Goal: Task Accomplishment & Management: Use online tool/utility

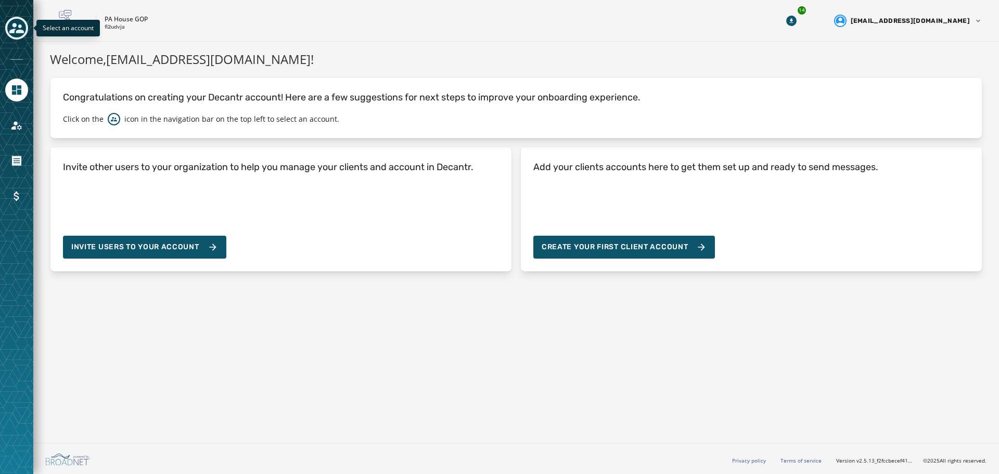
click at [12, 28] on icon "Toggle account select drawer" at bounding box center [16, 28] width 15 height 15
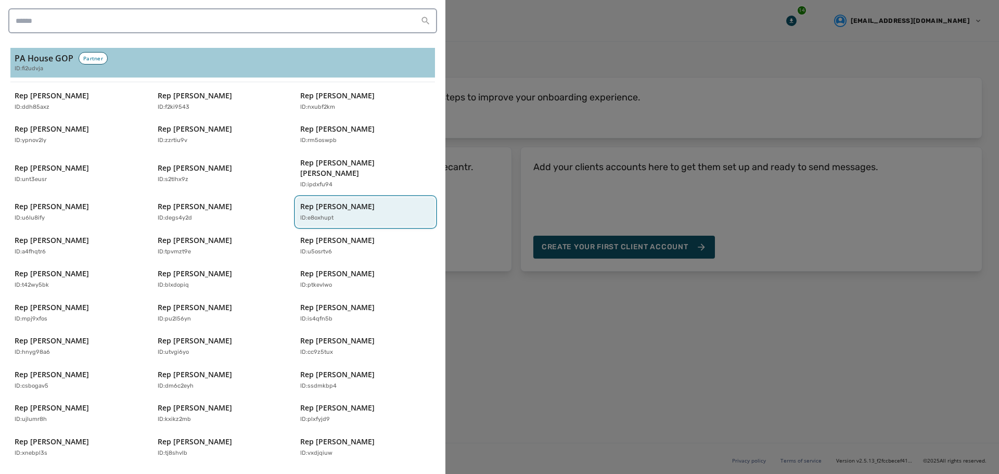
click at [325, 201] on p "Rep [PERSON_NAME]" at bounding box center [337, 206] width 74 height 10
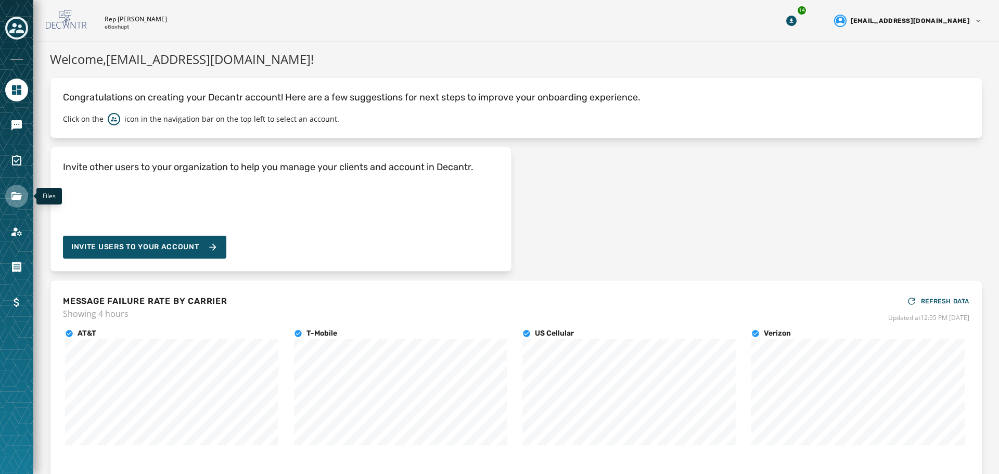
click at [17, 199] on icon "Navigate to Files" at bounding box center [16, 196] width 10 height 8
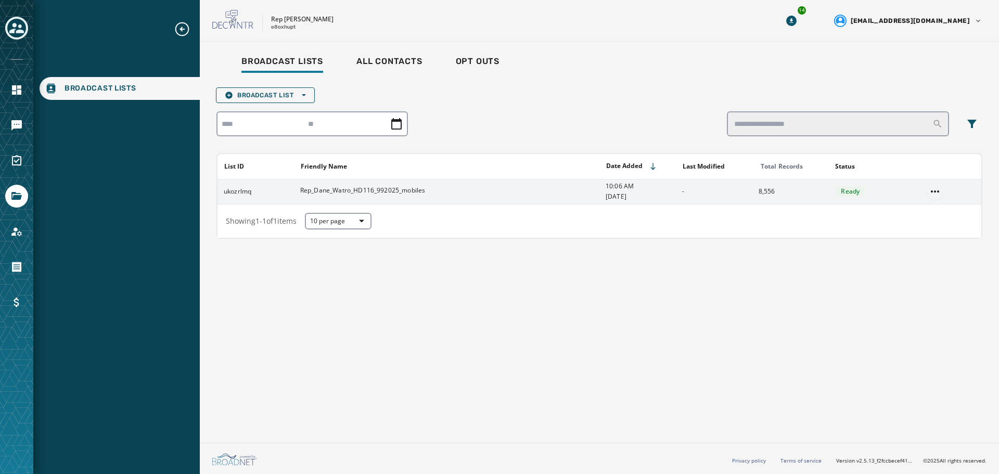
click at [936, 195] on html "Broadcast Lists Skip To Main Content Rep [PERSON_NAME] e8oxhupt 14 [EMAIL_ADDRE…" at bounding box center [499, 237] width 999 height 474
click at [932, 233] on div "Delete list" at bounding box center [935, 229] width 47 height 17
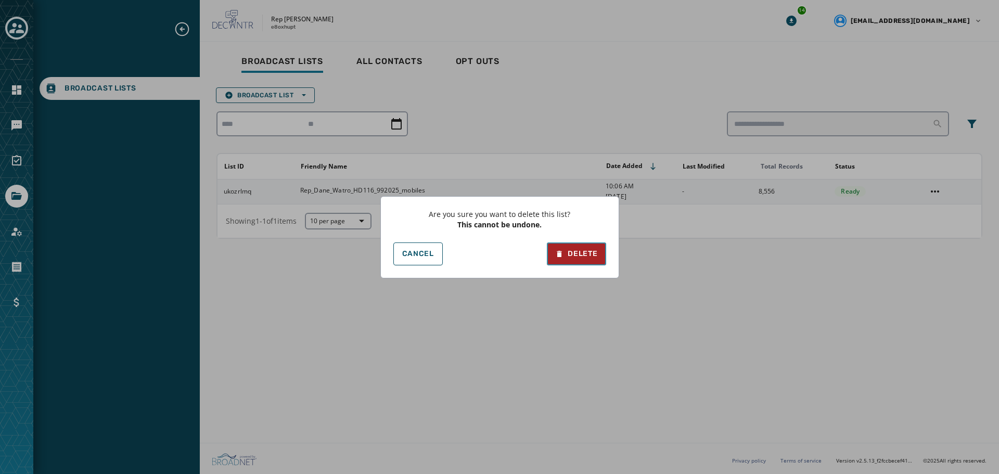
click at [569, 256] on div "Delete" at bounding box center [576, 254] width 42 height 10
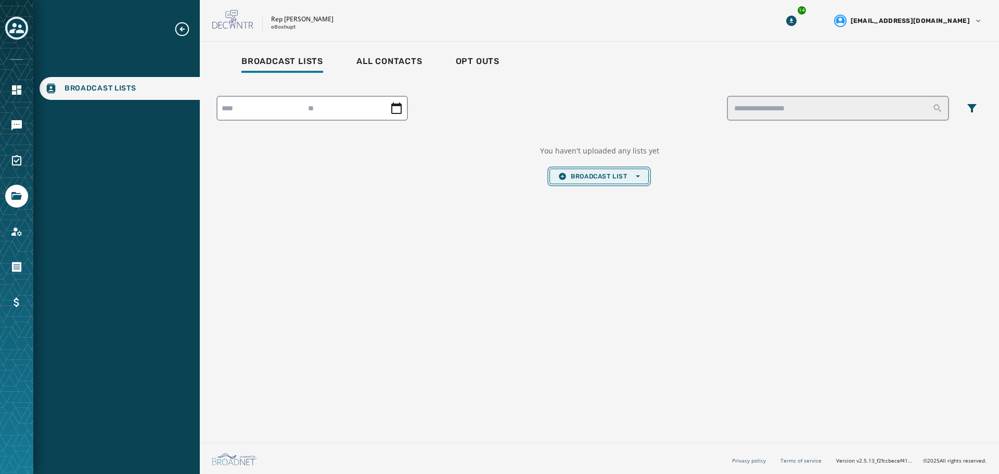
click at [587, 177] on span "Broadcast List Open options" at bounding box center [599, 176] width 81 height 8
click at [588, 193] on span "Upload List" at bounding box center [599, 192] width 81 height 8
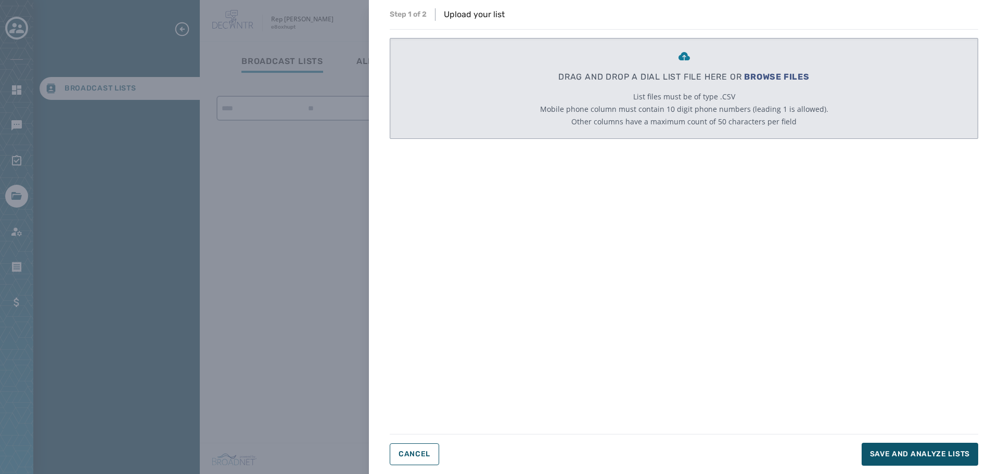
click at [774, 77] on span "BROWSE FILES" at bounding box center [777, 77] width 66 height 10
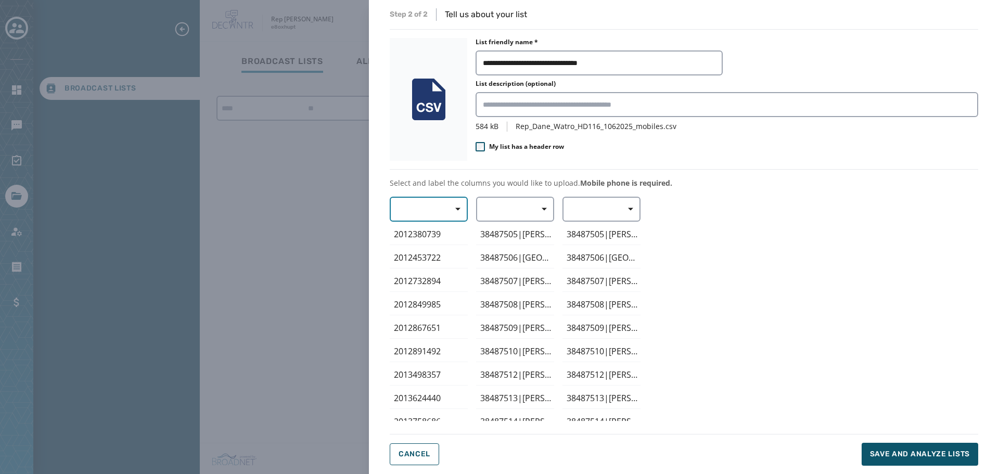
click at [451, 210] on span "button" at bounding box center [454, 209] width 25 height 21
click at [441, 230] on span "Mobile Phone" at bounding box center [426, 233] width 48 height 10
click at [550, 209] on span "button" at bounding box center [540, 209] width 25 height 21
click at [525, 270] on span "First Name" at bounding box center [513, 270] width 48 height 10
click at [910, 453] on span "Save and analyze lists" at bounding box center [920, 454] width 100 height 10
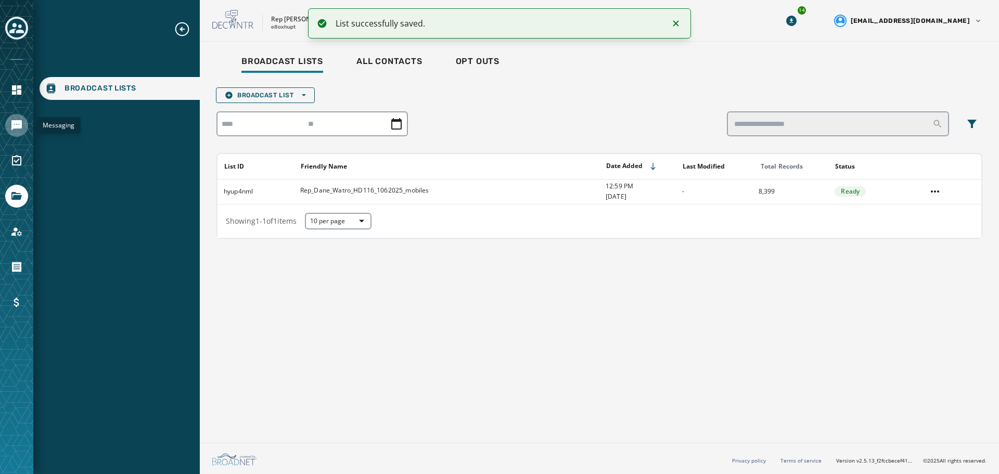
click at [18, 128] on icon "Navigate to Messaging" at bounding box center [16, 125] width 10 height 10
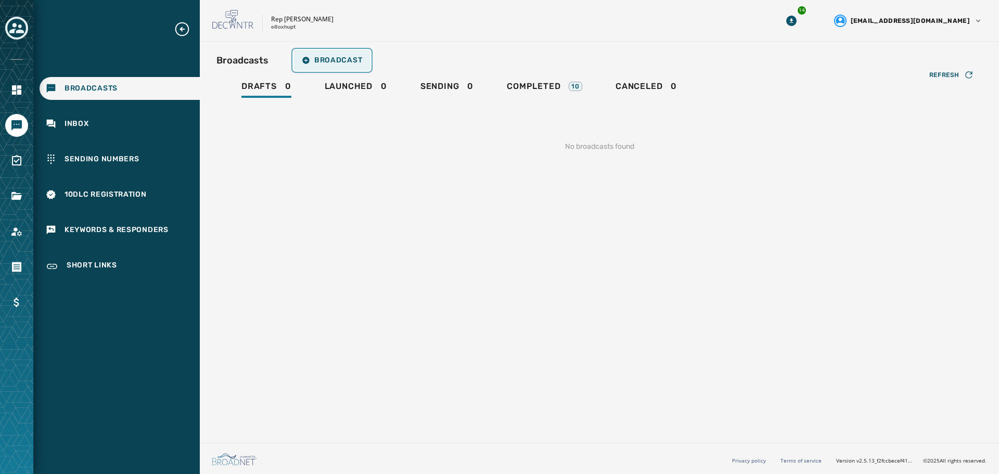
click at [332, 60] on span "Broadcast" at bounding box center [332, 60] width 60 height 8
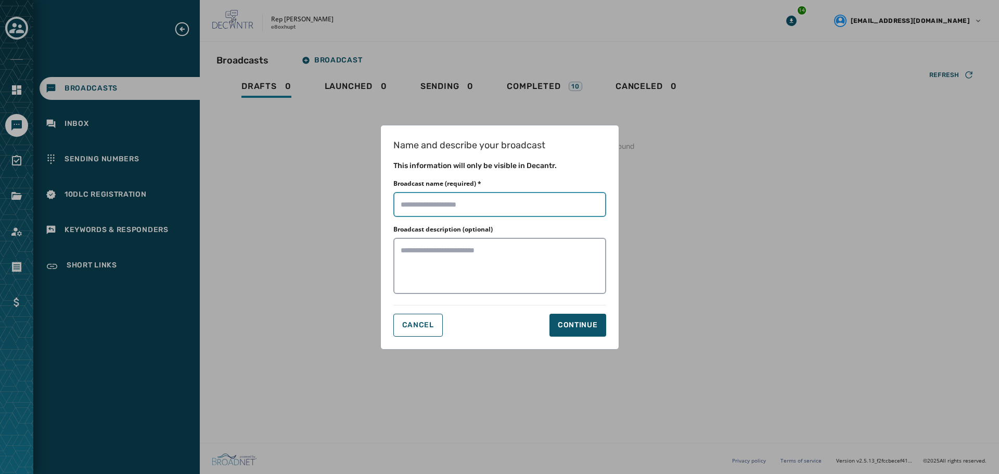
click at [477, 200] on input "Broadcast name (required) *" at bounding box center [500, 204] width 213 height 25
click at [454, 206] on input "Broadcast name (required) *" at bounding box center [500, 204] width 213 height 25
type input "**********"
click at [576, 330] on div "Continue" at bounding box center [578, 325] width 40 height 10
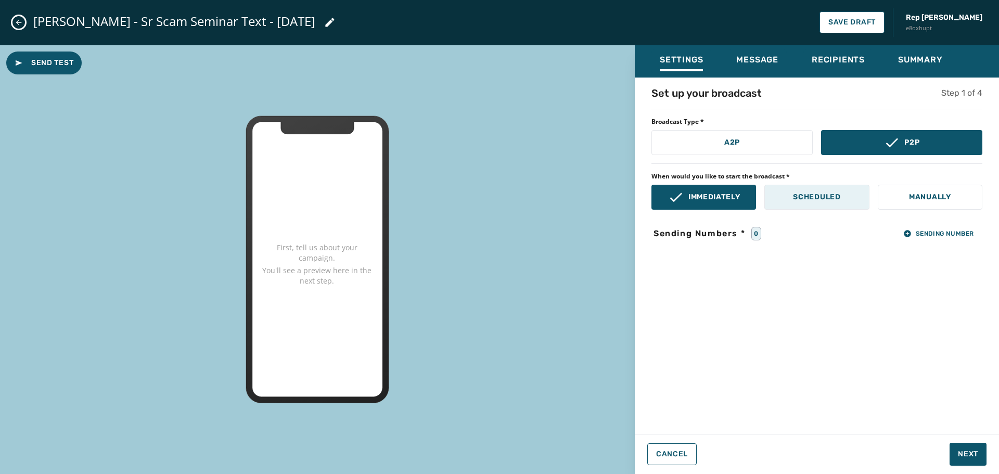
click at [815, 201] on p "Scheduled" at bounding box center [816, 197] width 47 height 10
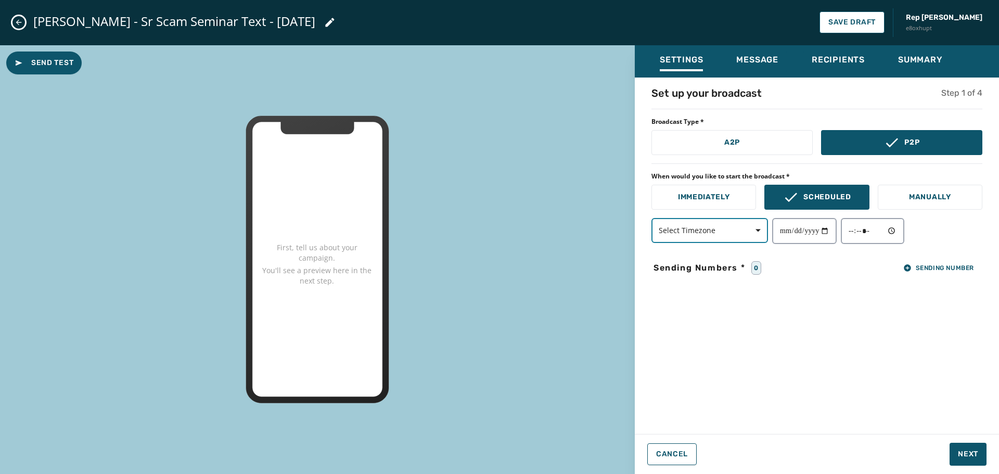
click at [764, 234] on span "button" at bounding box center [754, 230] width 25 height 21
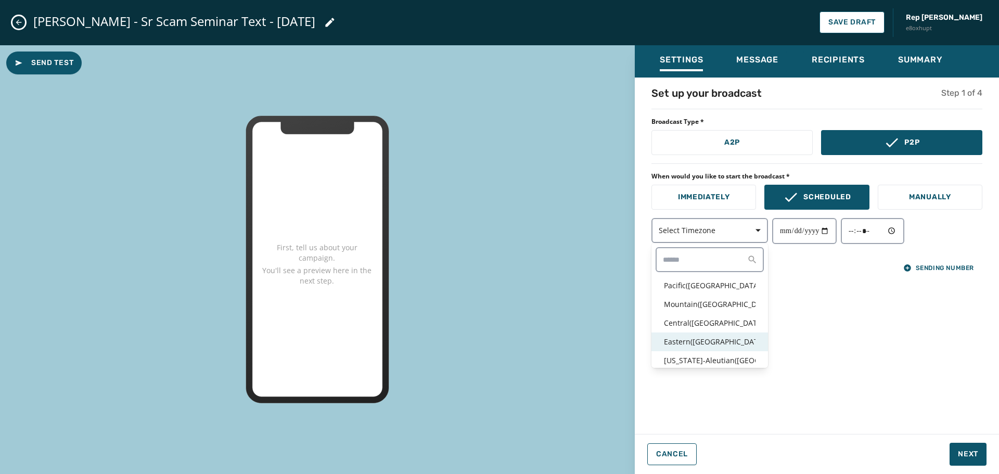
click at [706, 337] on p "Eastern ( [GEOGRAPHIC_DATA] / [GEOGRAPHIC_DATA] )" at bounding box center [710, 342] width 92 height 10
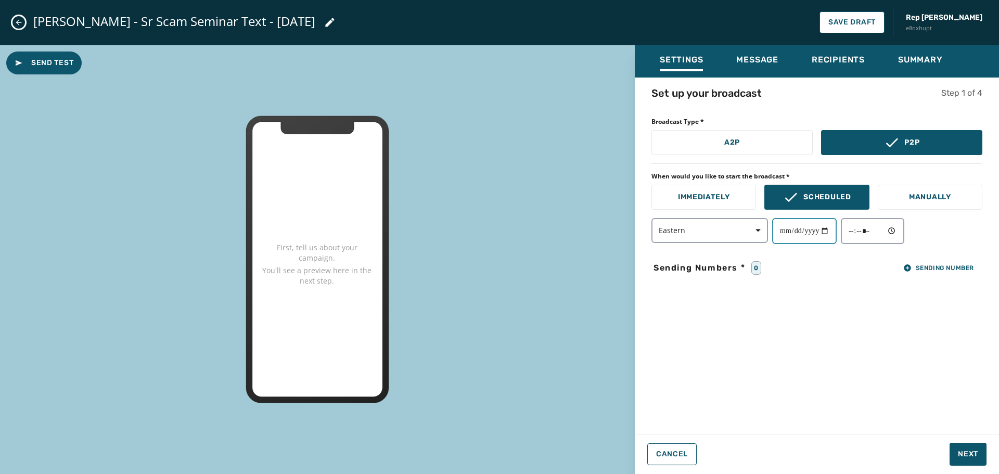
click at [832, 234] on input "date" at bounding box center [805, 231] width 65 height 26
type input "**********"
click at [898, 231] on input "time" at bounding box center [873, 231] width 64 height 26
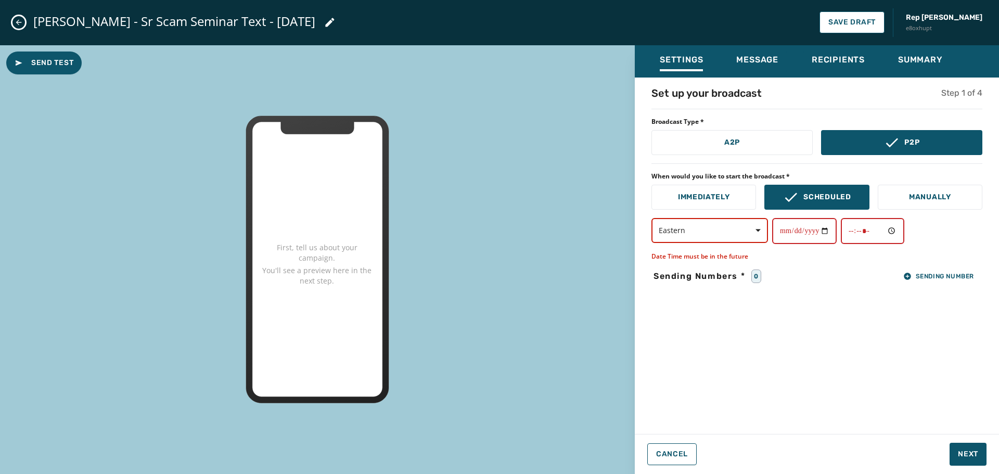
type input "*****"
click at [966, 330] on div "**********" at bounding box center [817, 253] width 364 height 334
click at [830, 231] on input "**********" at bounding box center [805, 231] width 65 height 26
type input "**********"
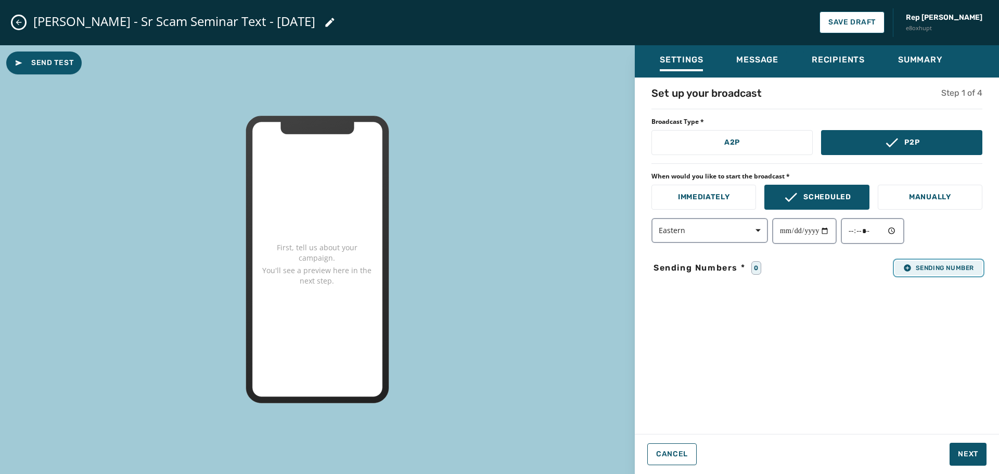
click at [950, 268] on span "Sending Number" at bounding box center [939, 268] width 71 height 8
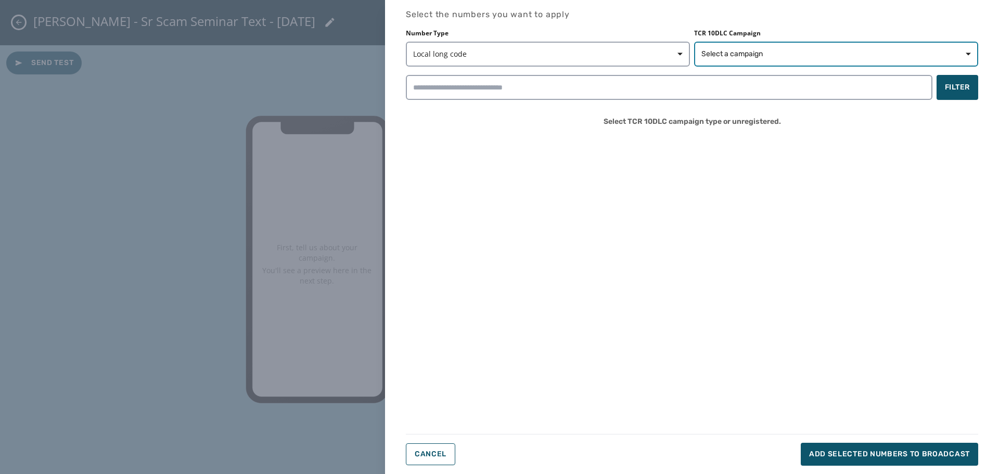
click at [852, 57] on span "Select a campaign" at bounding box center [837, 54] width 270 height 10
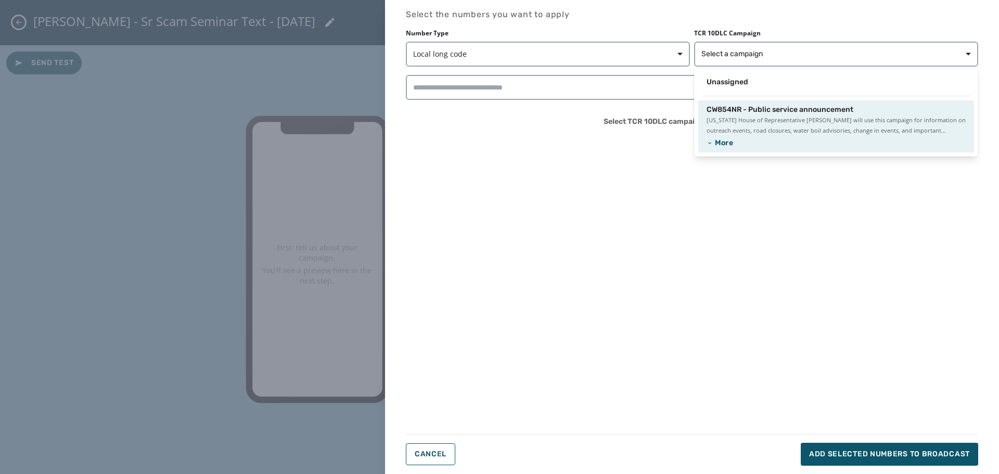
click at [803, 117] on span "[US_STATE] House of Representative [PERSON_NAME] will use this campaign for inf…" at bounding box center [836, 125] width 259 height 21
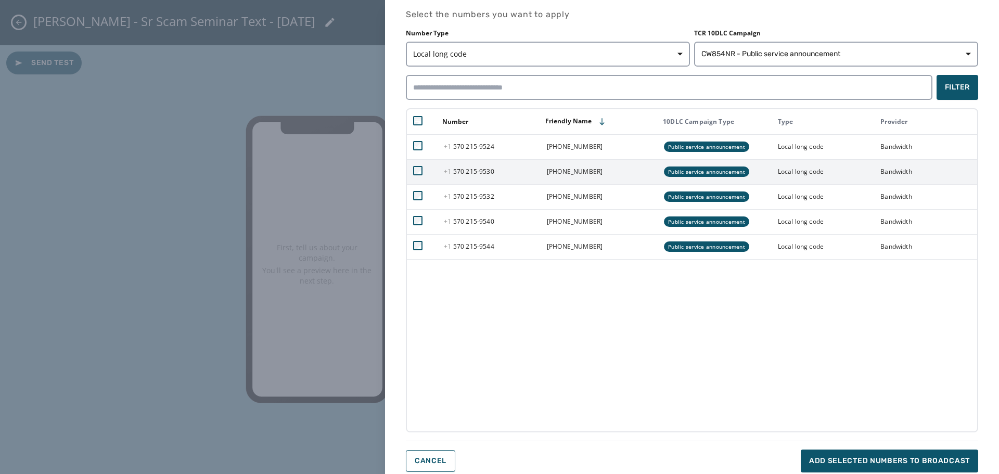
click at [420, 175] on td at bounding box center [422, 171] width 31 height 25
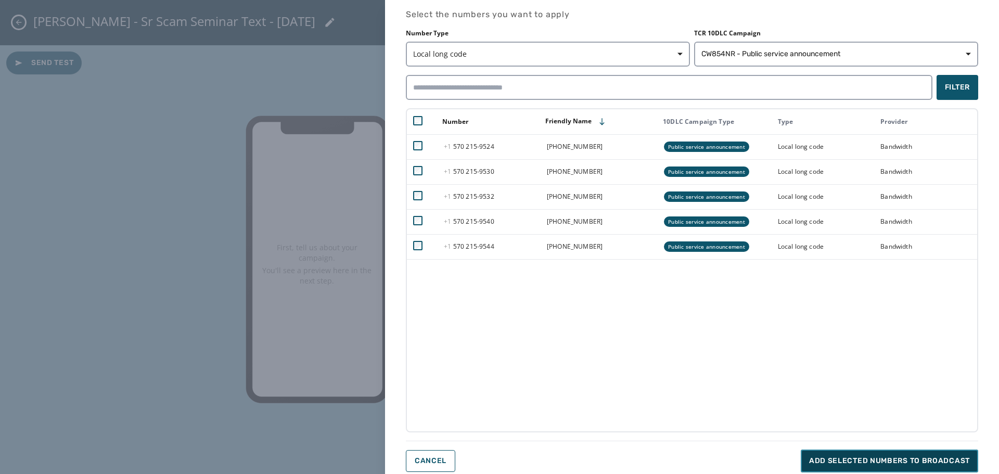
click at [904, 463] on span "Add selected numbers to broadcast" at bounding box center [889, 461] width 161 height 10
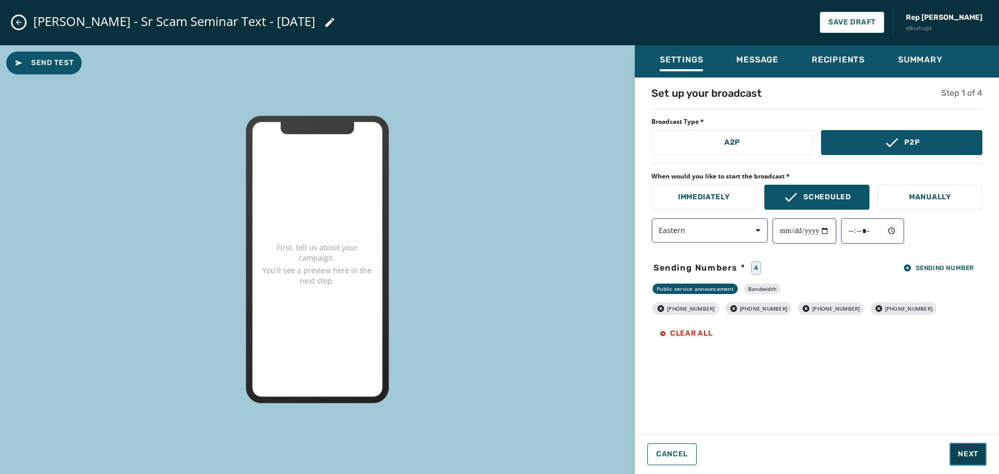
click at [977, 451] on span "Next" at bounding box center [968, 454] width 20 height 10
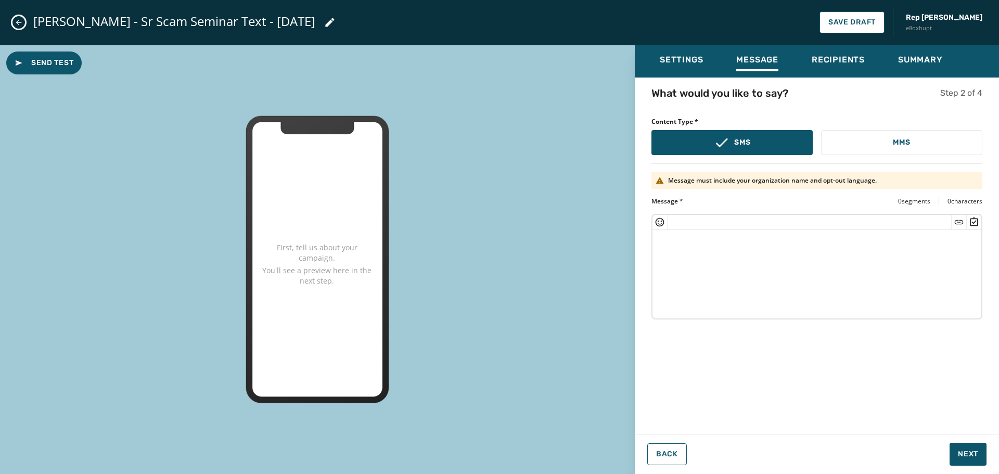
click at [702, 248] on textarea at bounding box center [817, 272] width 329 height 85
paste textarea "**********"
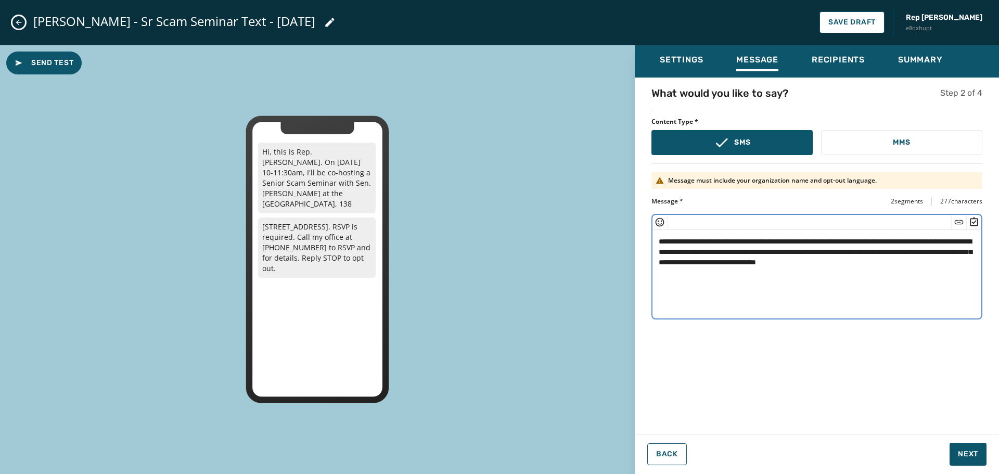
click at [689, 271] on textarea "**********" at bounding box center [817, 272] width 329 height 85
type textarea "**********"
click at [974, 453] on span "Next" at bounding box center [968, 454] width 20 height 10
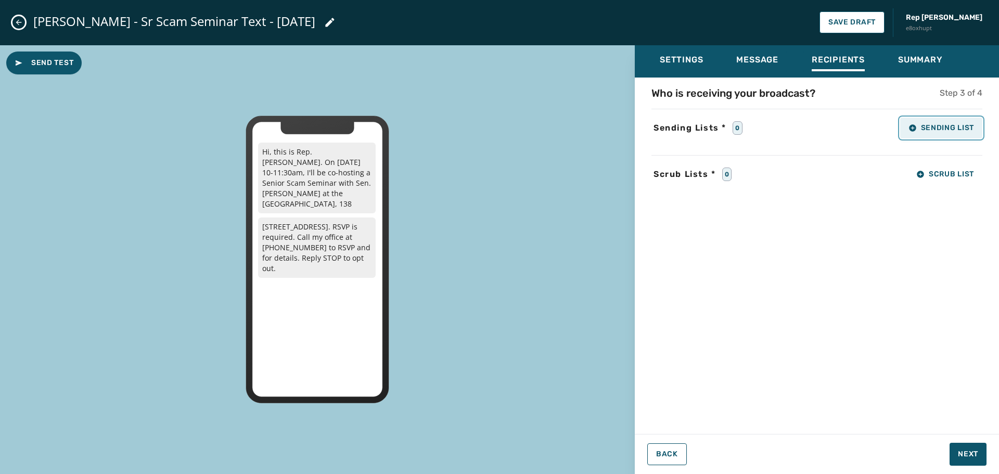
click at [935, 125] on span "Sending List" at bounding box center [942, 128] width 66 height 8
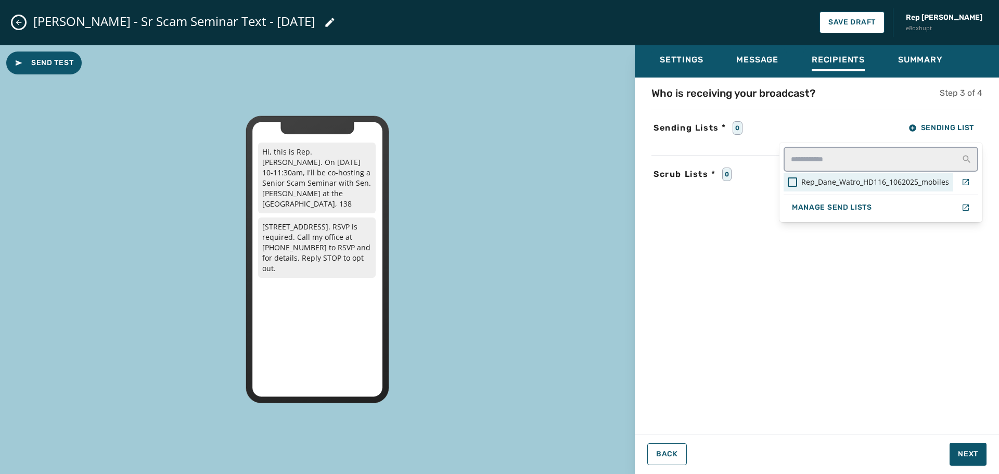
click at [854, 185] on span "Rep_Dane_Watro_HD116_1062025_mobiles" at bounding box center [876, 182] width 148 height 10
click at [966, 455] on div "Settings Message Recipients Summary Who is receiving your broadcast? Step 3 of …" at bounding box center [817, 255] width 364 height 421
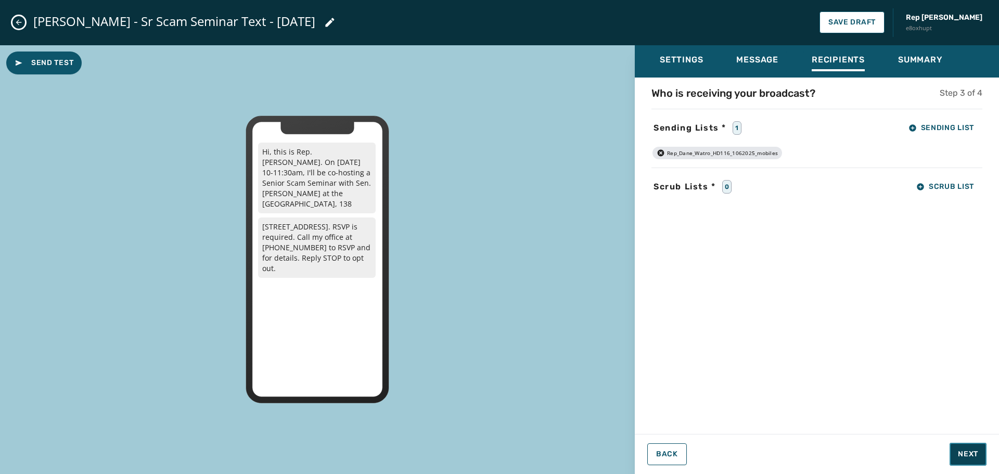
click at [967, 454] on span "Next" at bounding box center [968, 454] width 20 height 10
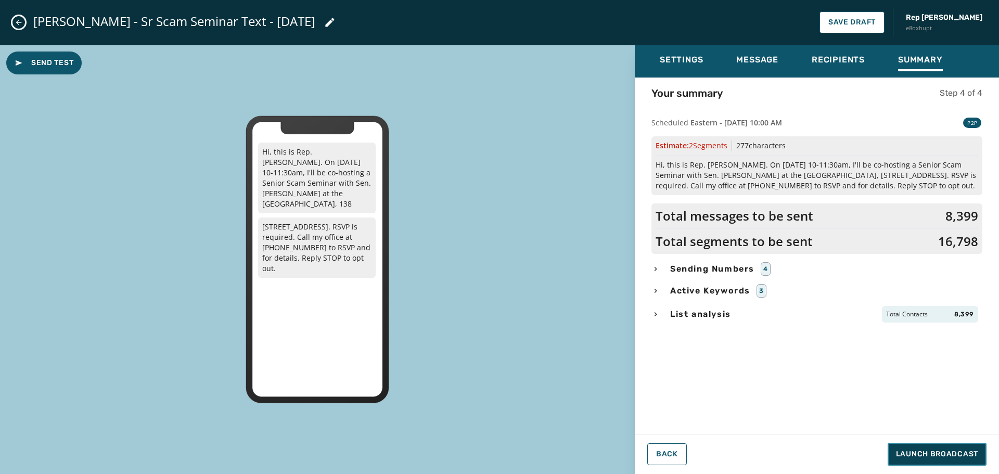
click at [968, 454] on span "Launch Broadcast" at bounding box center [937, 454] width 82 height 10
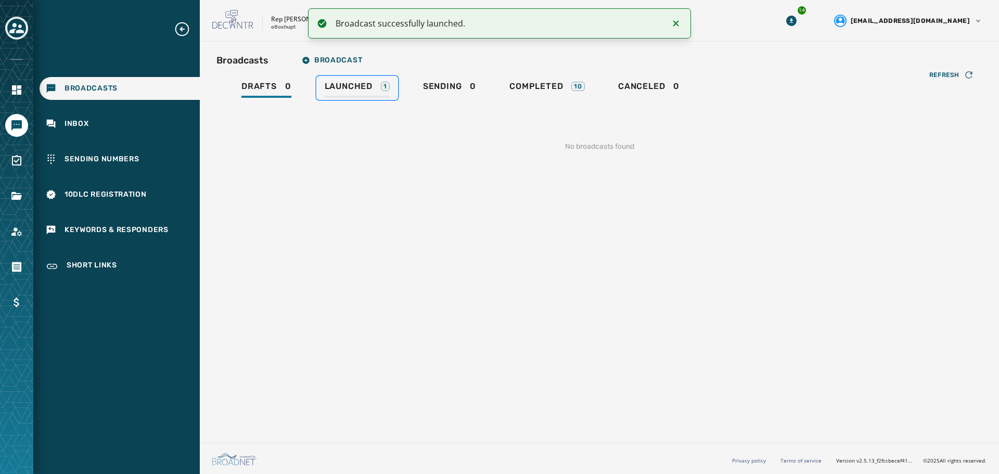
click at [344, 83] on span "Launched" at bounding box center [349, 86] width 48 height 10
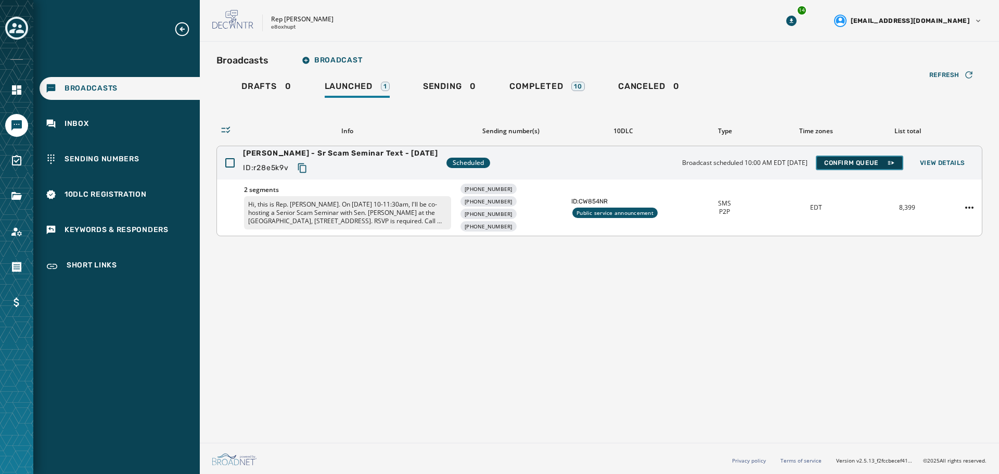
click at [847, 164] on span "Confirm Queue" at bounding box center [860, 163] width 71 height 8
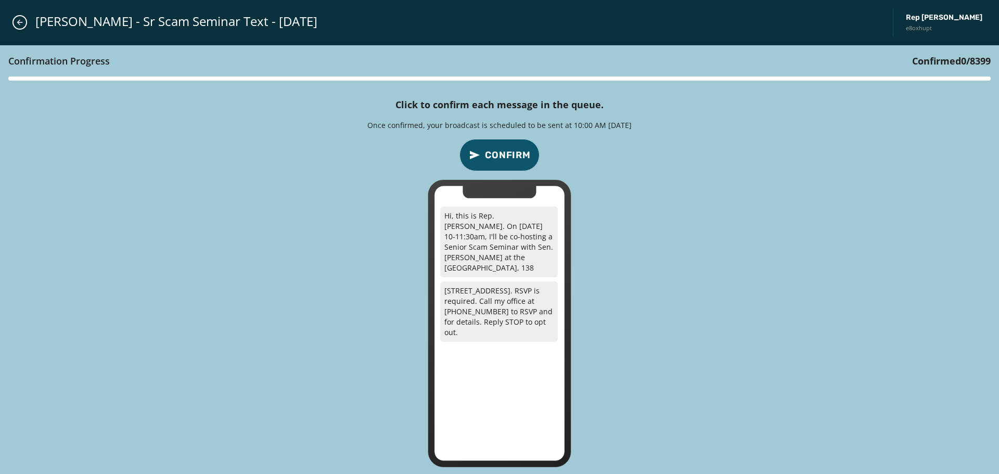
click at [497, 155] on span "Confirm" at bounding box center [508, 155] width 46 height 15
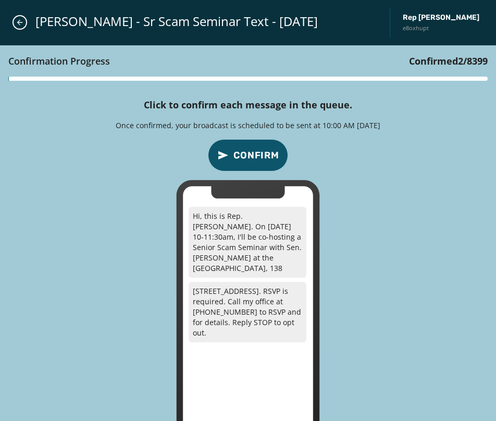
click at [412, 213] on div "Confirmation Progress Confirmed 2 / 8399 Click to confirm each message in the q…" at bounding box center [248, 255] width 496 height 421
click at [258, 155] on span "Confirm" at bounding box center [256, 155] width 46 height 15
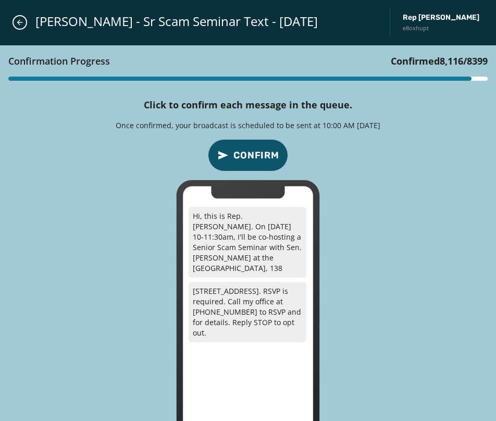
click at [388, 173] on div "Confirmation Progress Confirmed 8,116 / 8399 Click to confirm each message in t…" at bounding box center [248, 255] width 496 height 421
click at [250, 156] on span "Confirm" at bounding box center [256, 155] width 46 height 15
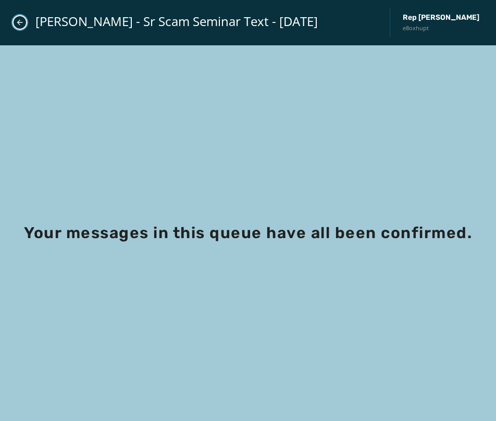
click at [22, 21] on icon "Close admin drawer" at bounding box center [20, 22] width 8 height 8
